Goal: Book appointment/travel/reservation

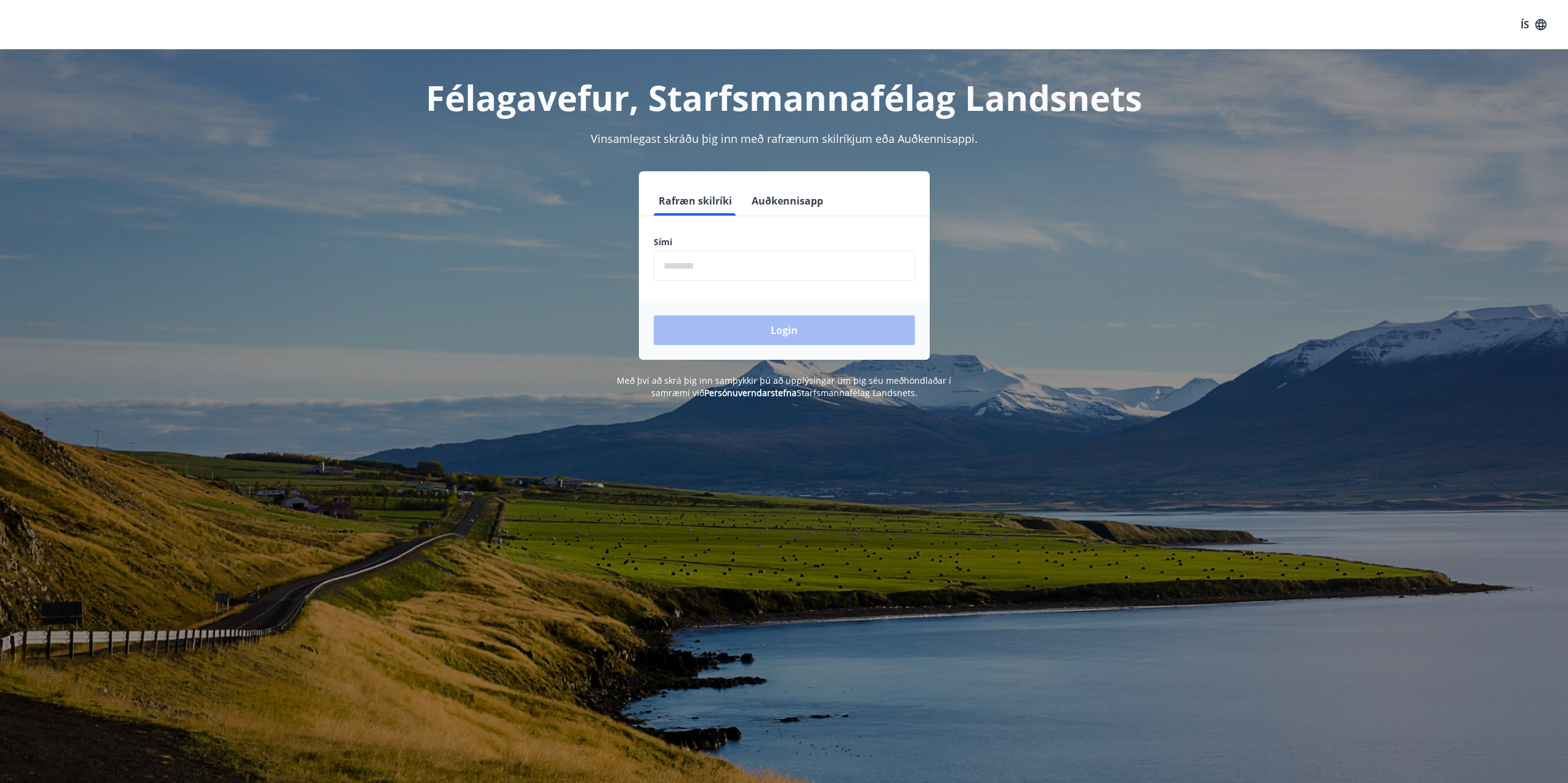
click at [742, 264] on input "phone" at bounding box center [784, 266] width 261 height 30
type input "********"
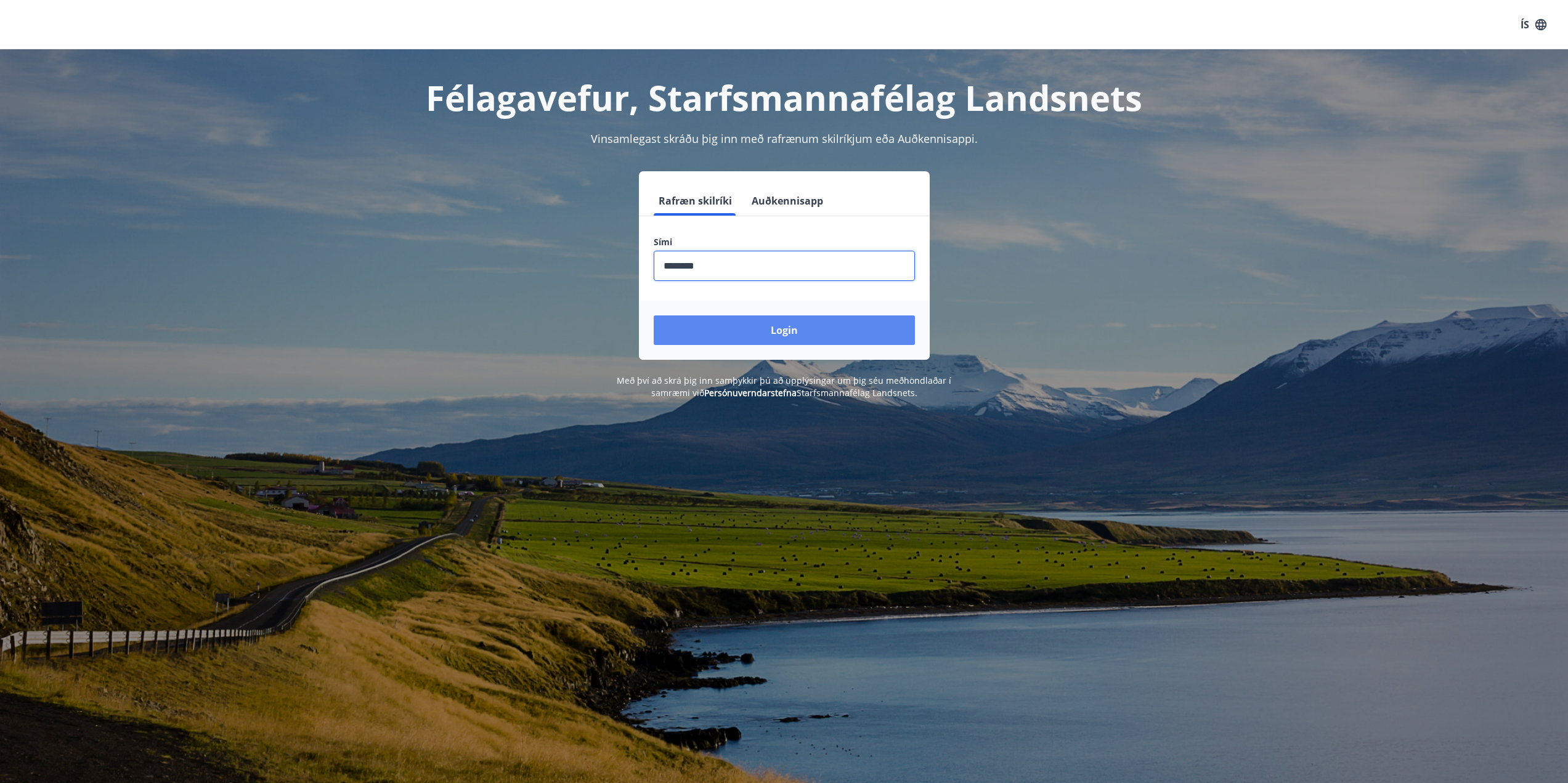
click at [750, 333] on button "Login" at bounding box center [784, 330] width 261 height 30
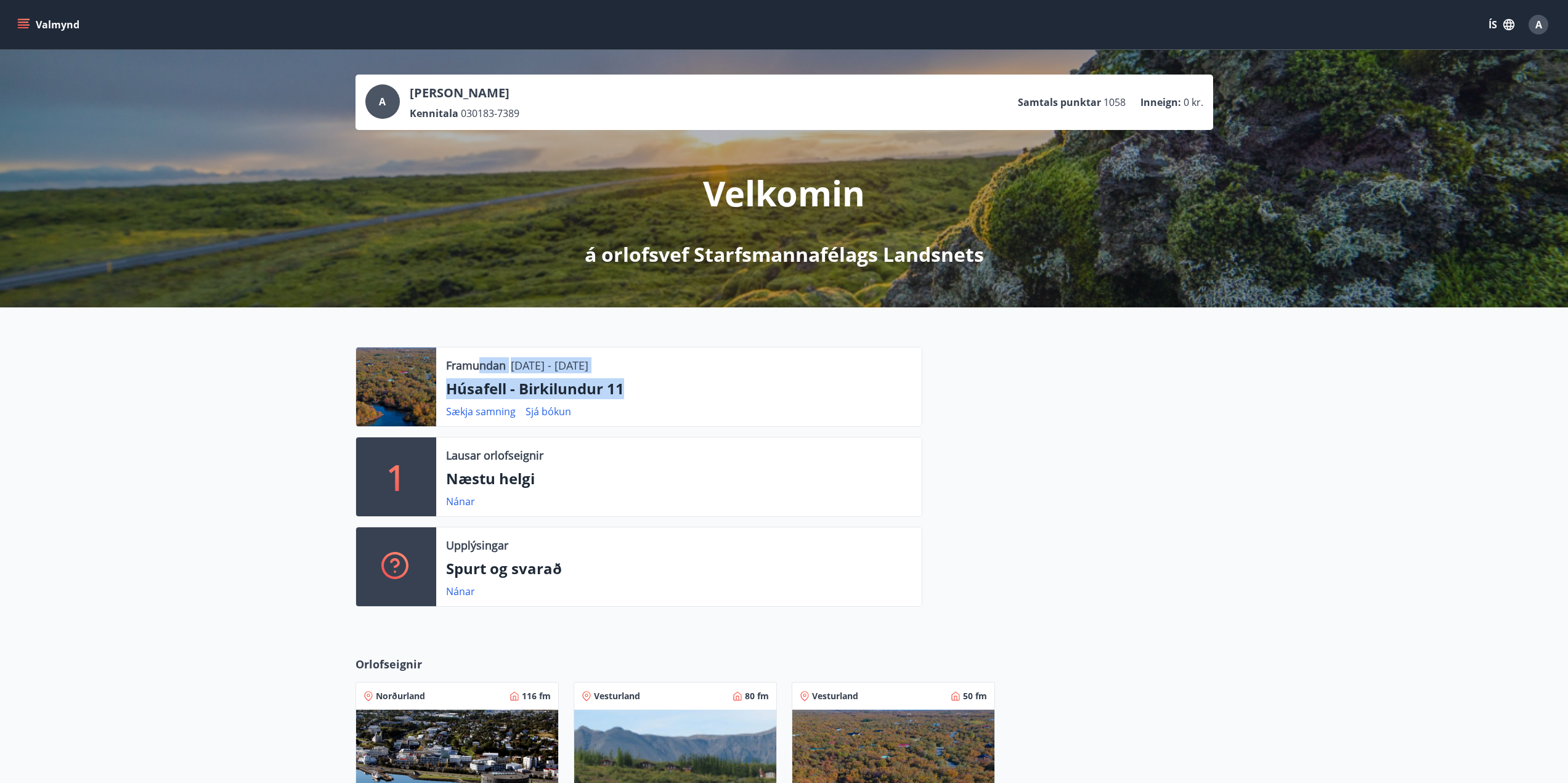
drag, startPoint x: 641, startPoint y: 374, endPoint x: 481, endPoint y: 361, distance: 160.5
click at [481, 361] on div "Framundan [DATE] - [DATE] Húsafell - Birkilundur 11 Sækja samning Sjá bókun" at bounding box center [679, 387] width 485 height 78
click at [685, 396] on p "Húsafell - Birkilundur 11" at bounding box center [679, 388] width 466 height 21
click at [36, 22] on button "Valmynd" at bounding box center [49, 25] width 70 height 22
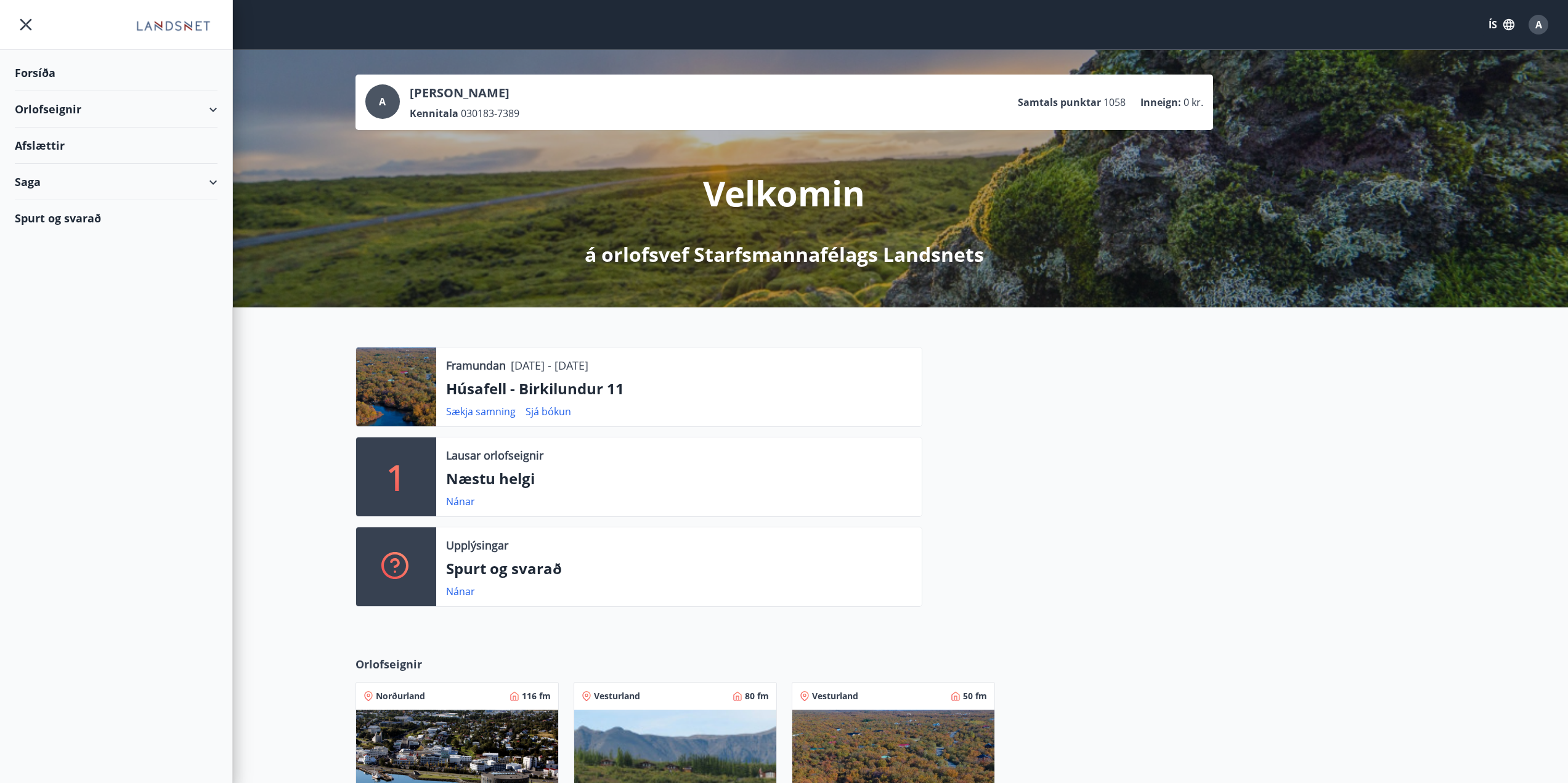
click at [208, 110] on div "Orlofseignir" at bounding box center [115, 109] width 203 height 36
click at [94, 167] on div "Bókunardagatal" at bounding box center [116, 167] width 183 height 26
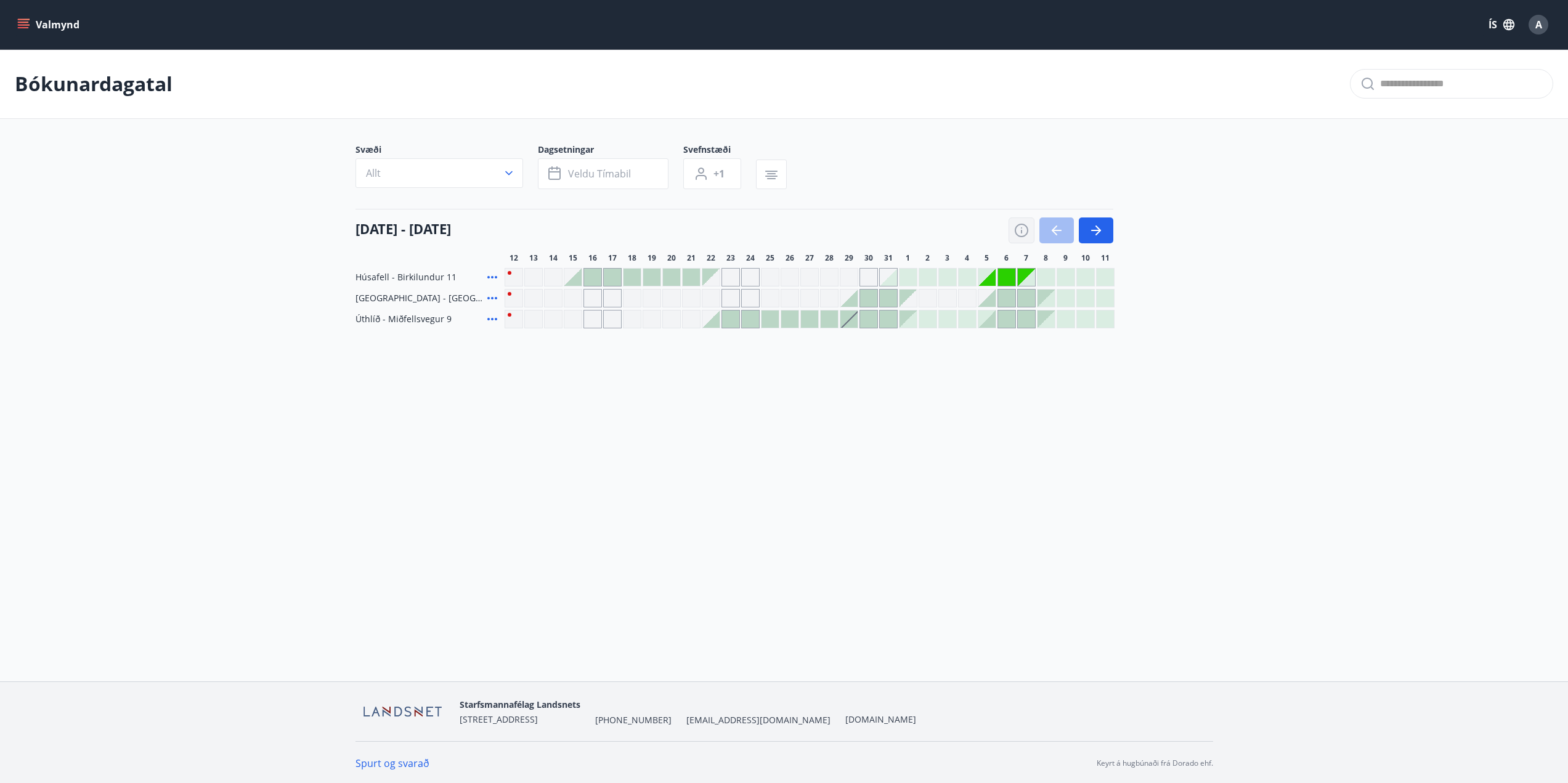
click at [1024, 231] on icon "button" at bounding box center [1021, 231] width 14 height 14
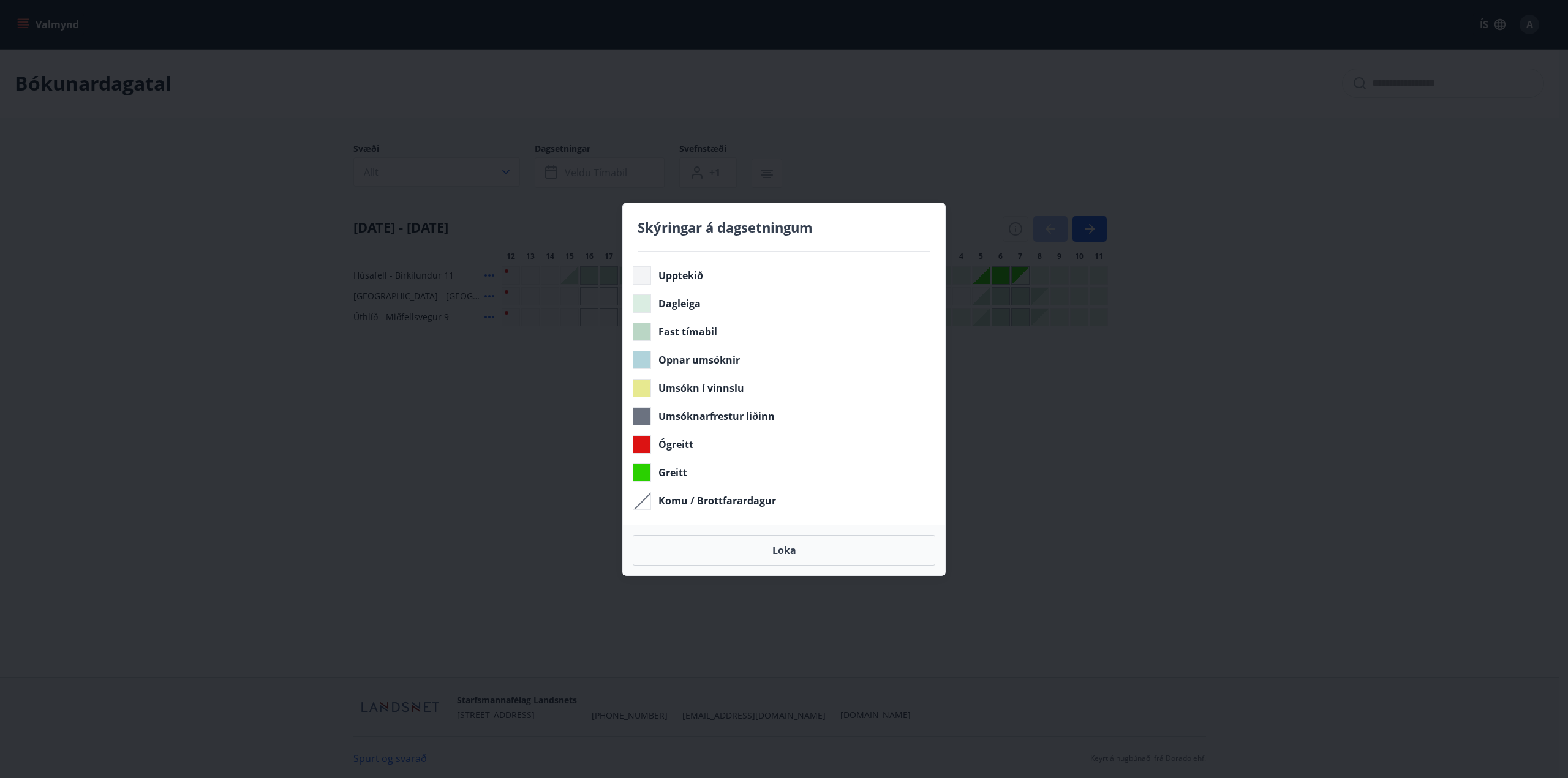
click at [981, 145] on div "Skýringar á dagsetningum Upptekið Dagleiga Fast tímabil Opnar umsóknir Umsókn í…" at bounding box center [784, 389] width 1568 height 778
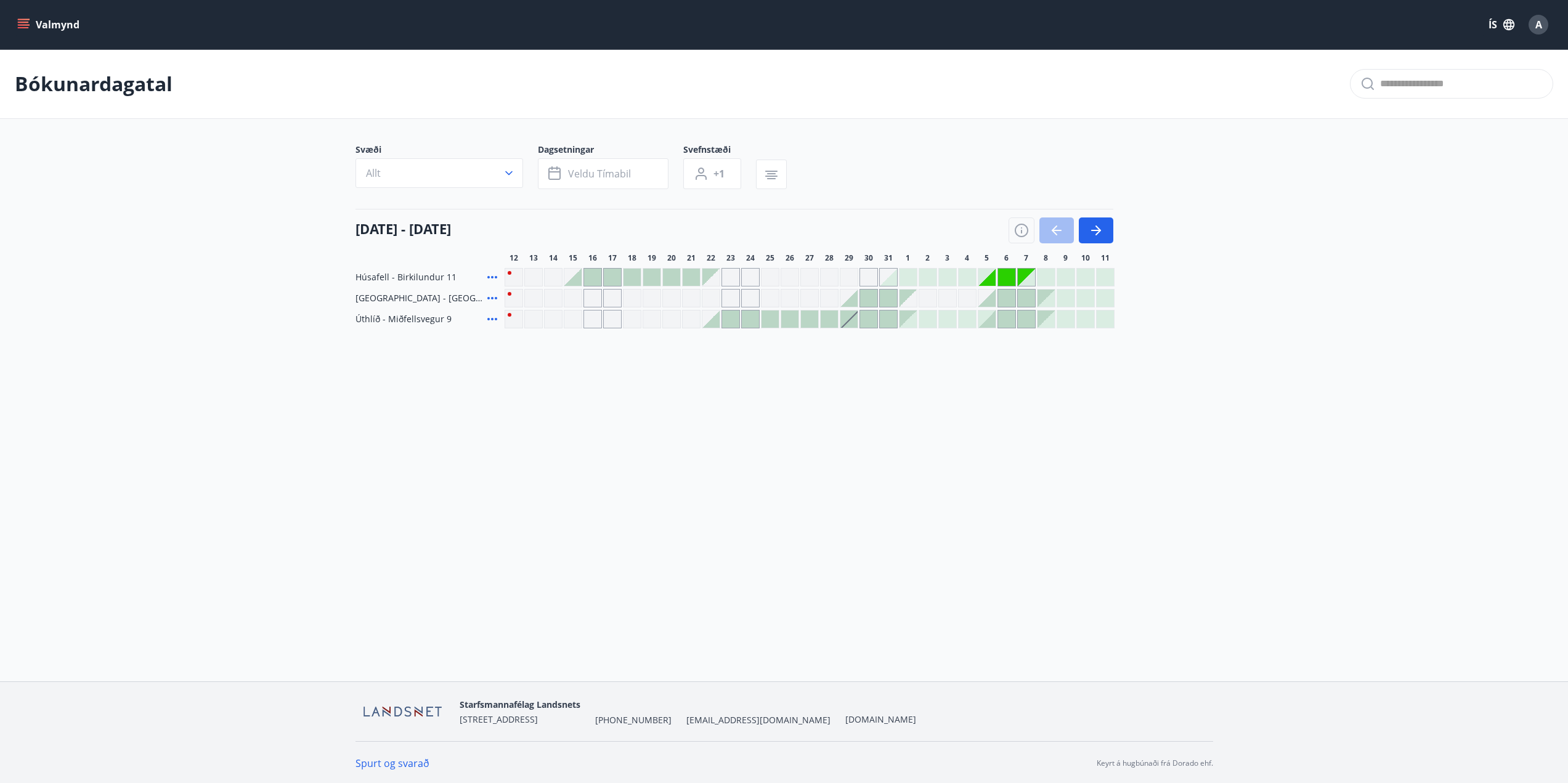
scroll to position [2, 0]
drag, startPoint x: 456, startPoint y: 223, endPoint x: 241, endPoint y: 203, distance: 215.9
click at [258, 207] on main "Bókunardagatal Svæði Allt Dagsetningar Veldu tímabil Svefnstæði +1 [DATE] - [DA…" at bounding box center [784, 187] width 1568 height 279
click at [228, 195] on main "Bókunardagatal Svæði Allt Dagsetningar Veldu tímabil Svefnstæði +1 [DATE] - [DA…" at bounding box center [784, 187] width 1568 height 279
drag, startPoint x: 155, startPoint y: 82, endPoint x: 4, endPoint y: 78, distance: 151.1
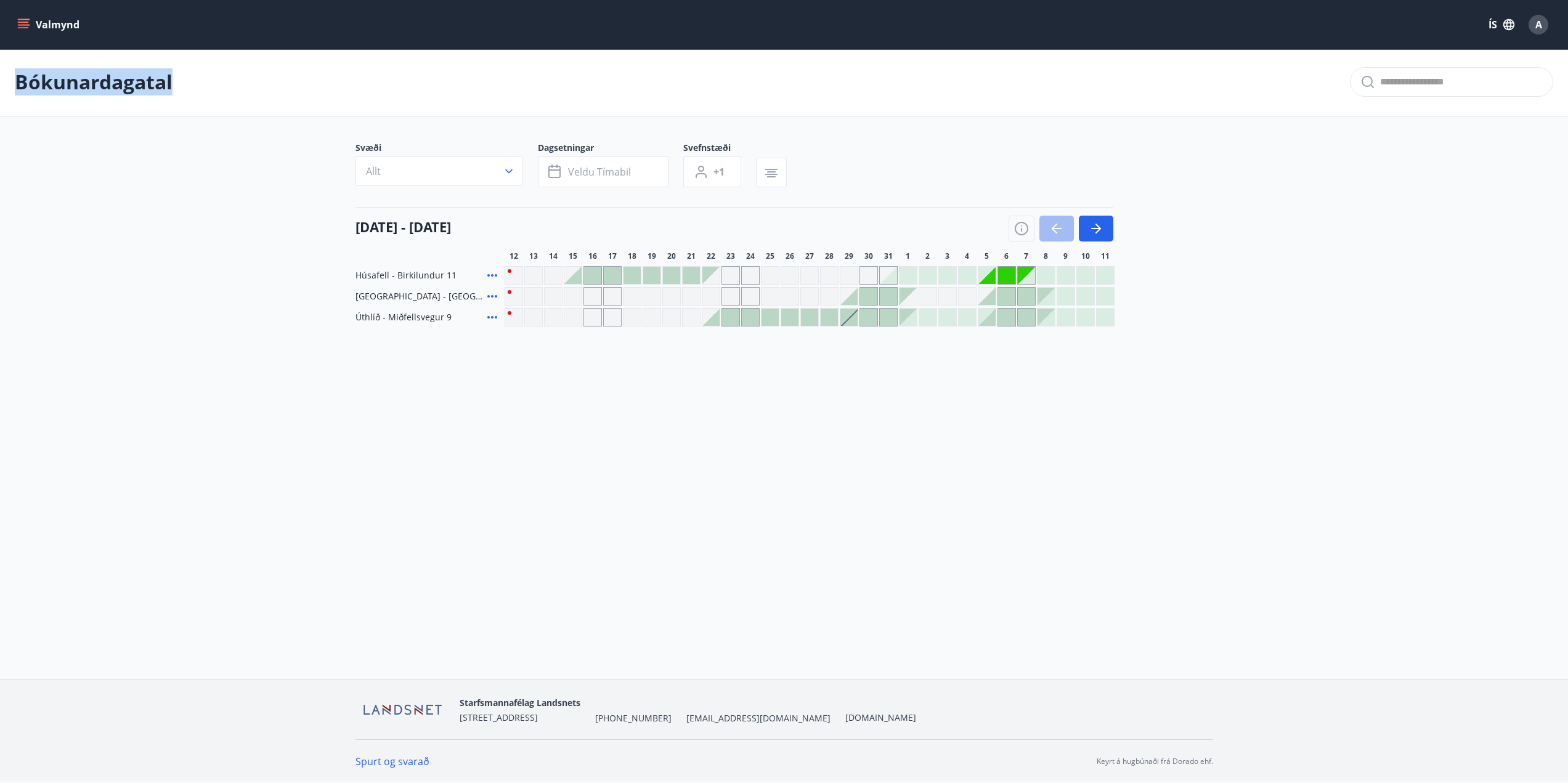
click at [4, 78] on div "Bókunardagatal" at bounding box center [784, 82] width 1568 height 70
click at [27, 113] on div "Bókunardagatal" at bounding box center [784, 82] width 1568 height 70
drag, startPoint x: 19, startPoint y: 84, endPoint x: 273, endPoint y: 107, distance: 255.0
click at [273, 107] on div "Bókunardagatal" at bounding box center [784, 82] width 1568 height 70
click at [243, 111] on div "Bókunardagatal" at bounding box center [784, 82] width 1568 height 70
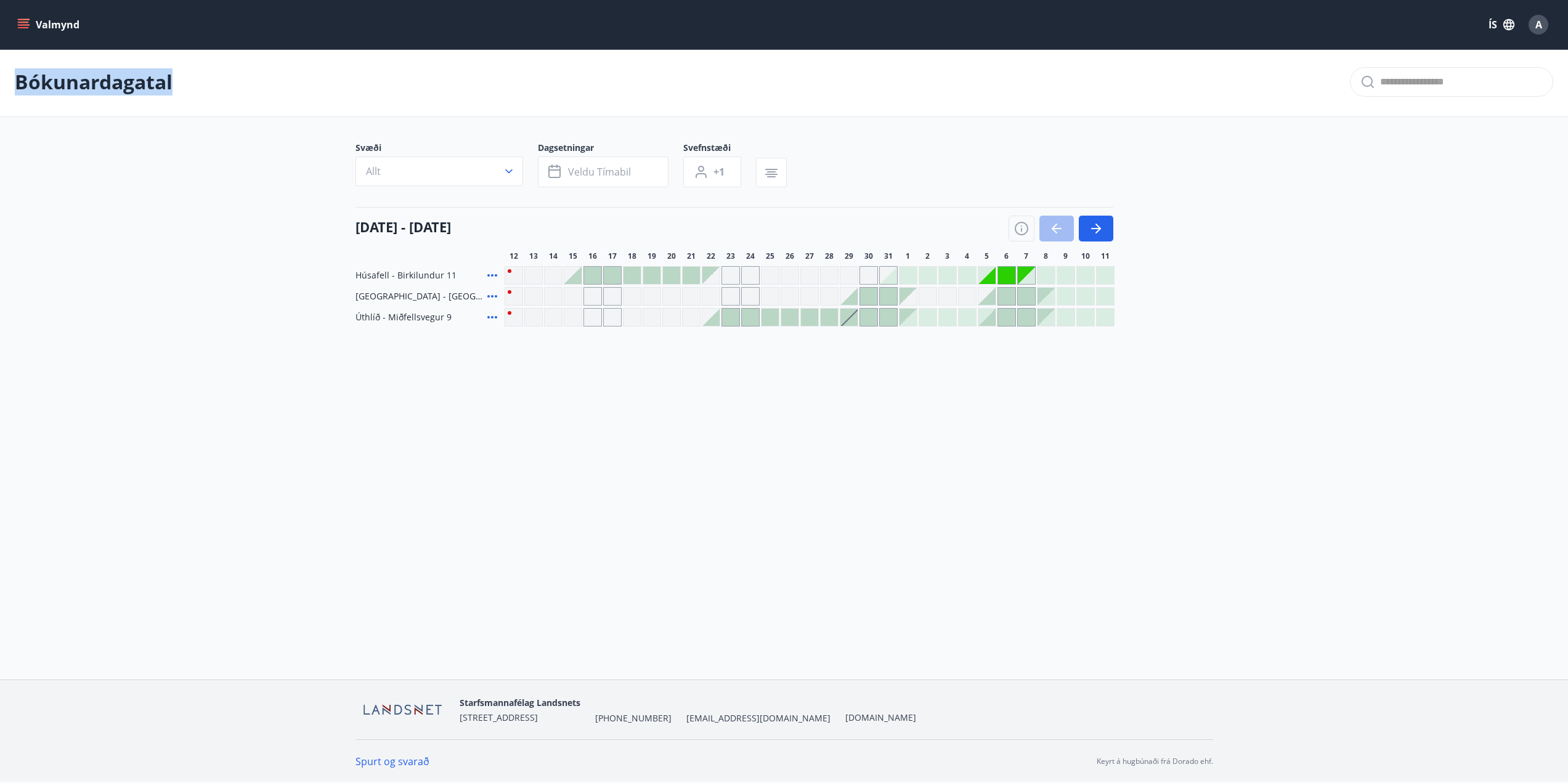
drag, startPoint x: 200, startPoint y: 101, endPoint x: 12, endPoint y: 81, distance: 189.1
click at [12, 81] on div "Bókunardagatal" at bounding box center [784, 82] width 1568 height 70
click at [79, 134] on main "Bókunardagatal Svæði Allt Dagsetningar Veldu tímabil Svefnstæði +1 [DATE] - [DA…" at bounding box center [784, 187] width 1568 height 279
